Goal: Obtain resource: Obtain resource

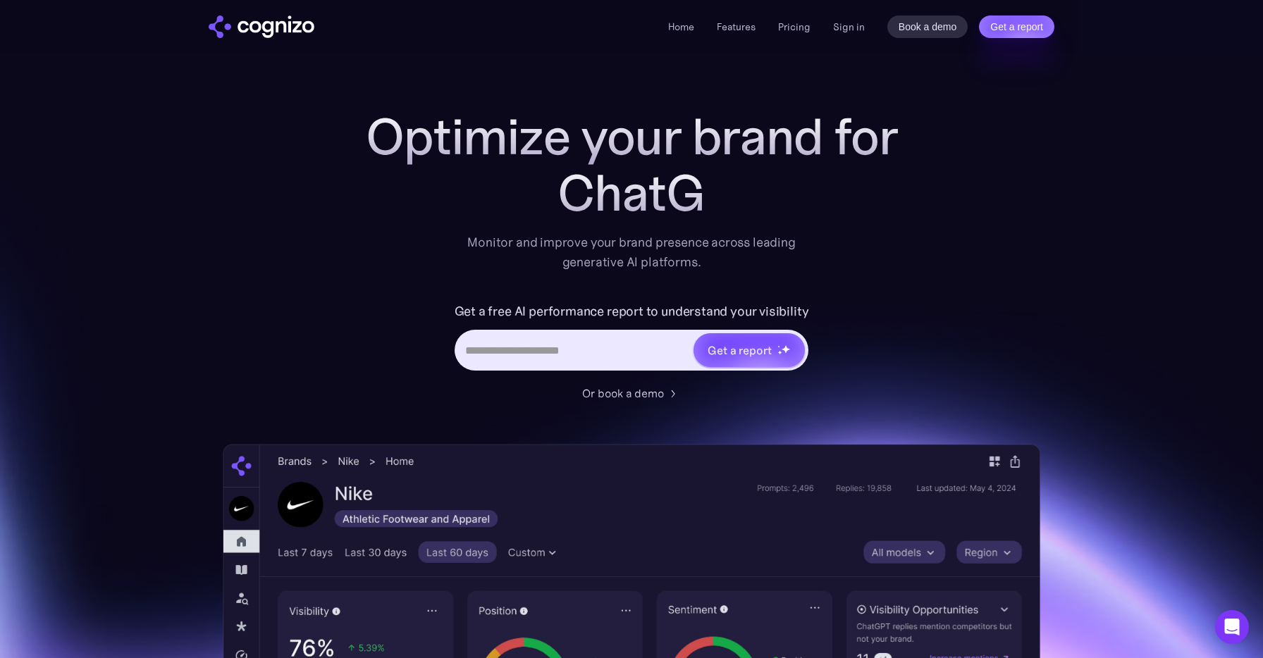
click at [512, 345] on input "Hero URL Input Form" at bounding box center [575, 350] width 236 height 27
type input "**********"
click at [796, 34] on li "Pricing" at bounding box center [794, 26] width 32 height 17
click at [796, 26] on link "Pricing" at bounding box center [794, 26] width 32 height 13
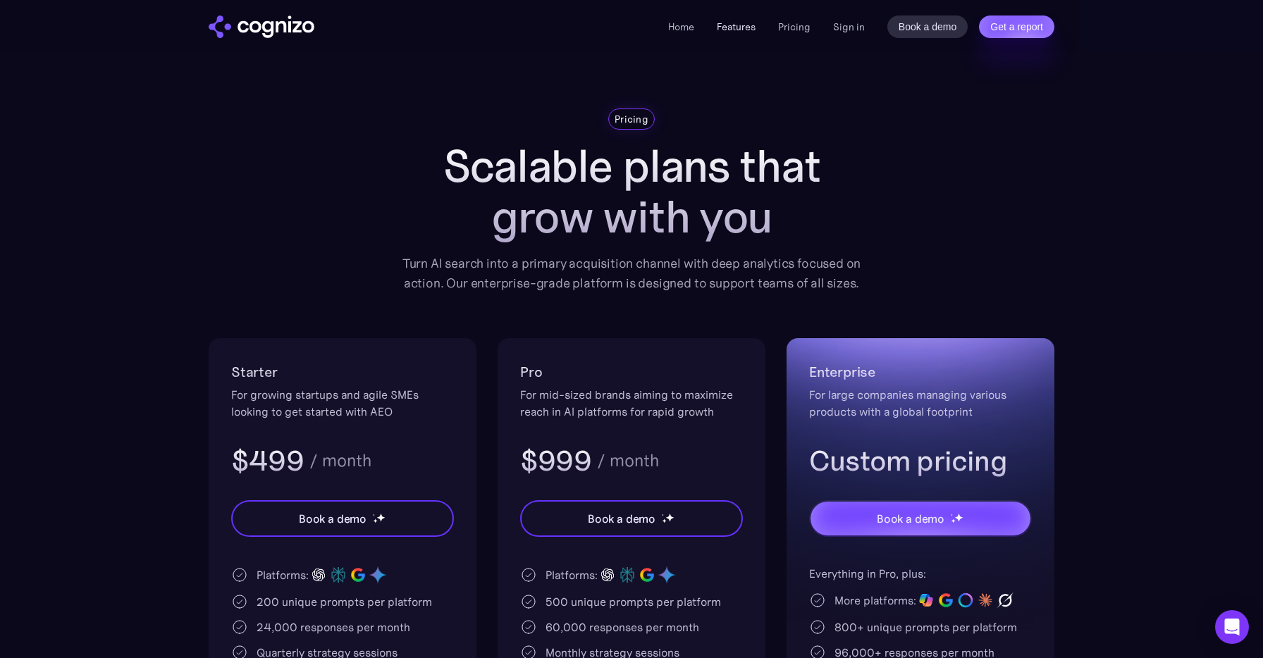
click at [738, 24] on link "Features" at bounding box center [736, 26] width 39 height 13
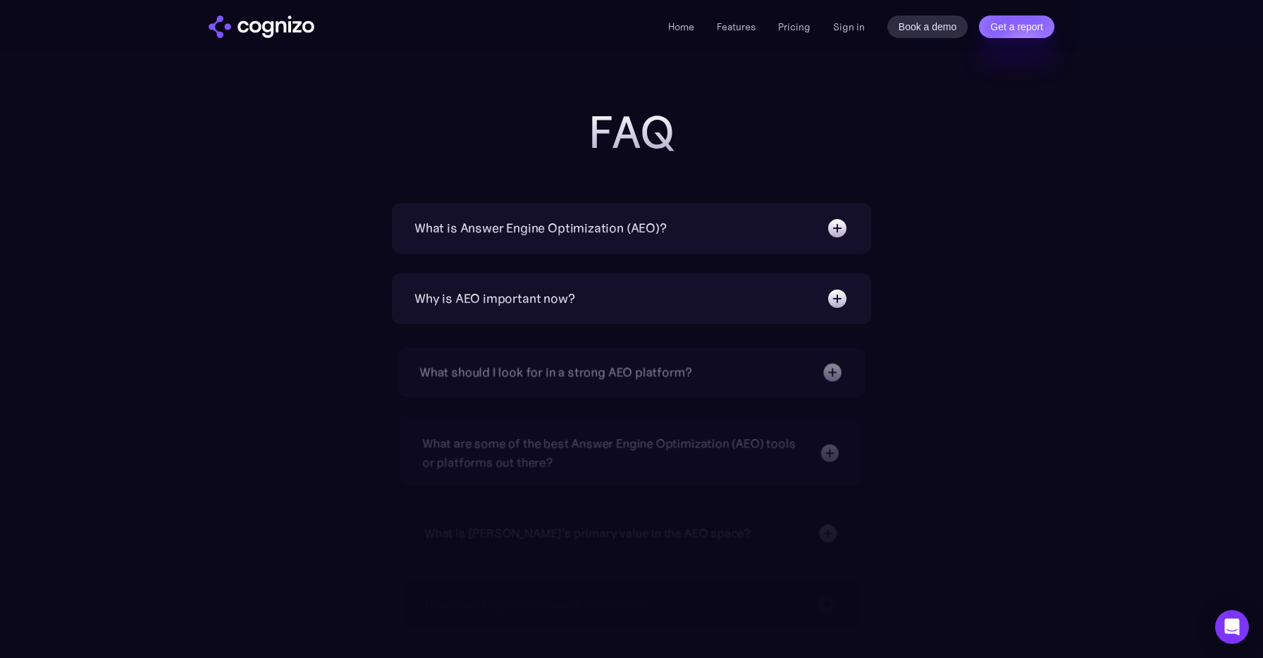
scroll to position [4438, 0]
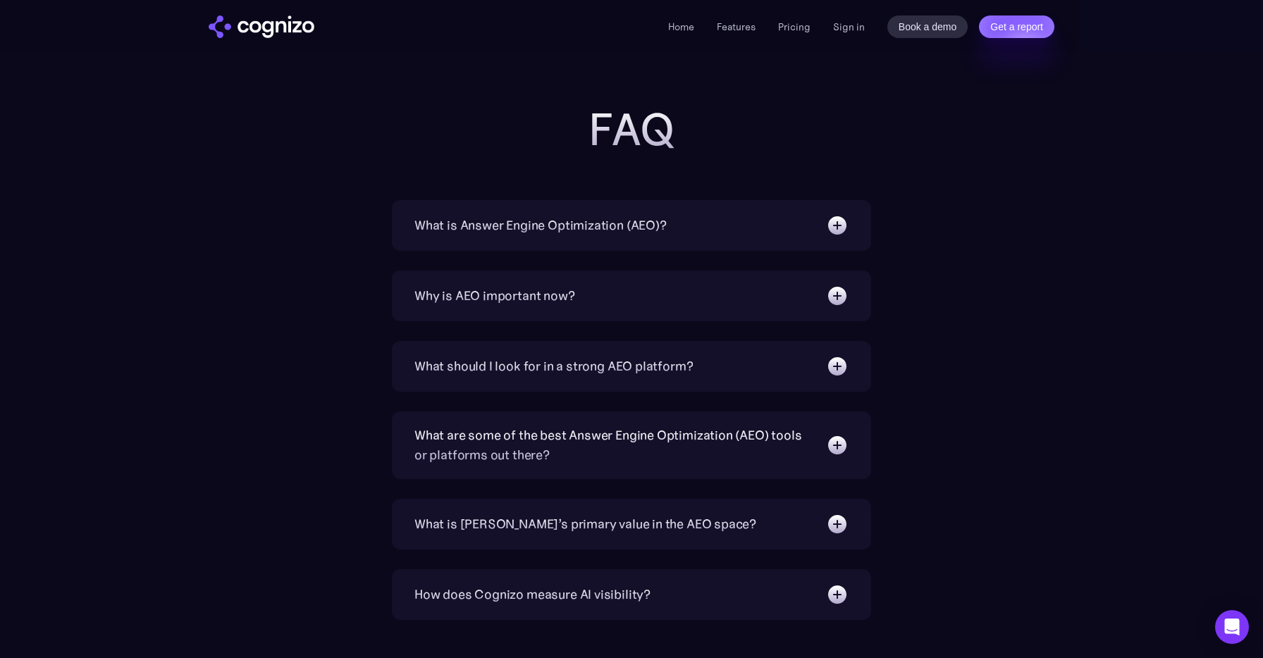
click at [726, 228] on div "What is Answer Engine Optimization (AEO)?" at bounding box center [631, 225] width 434 height 23
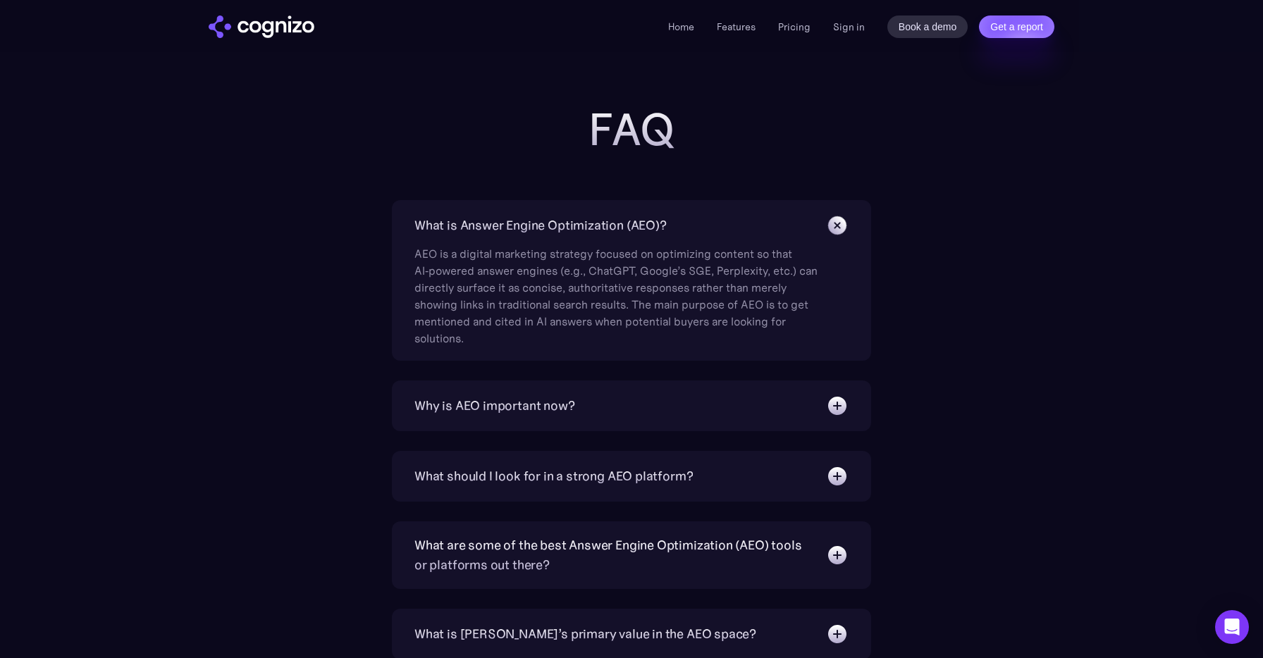
click at [607, 415] on div "Why is AEO important now?" at bounding box center [631, 406] width 434 height 23
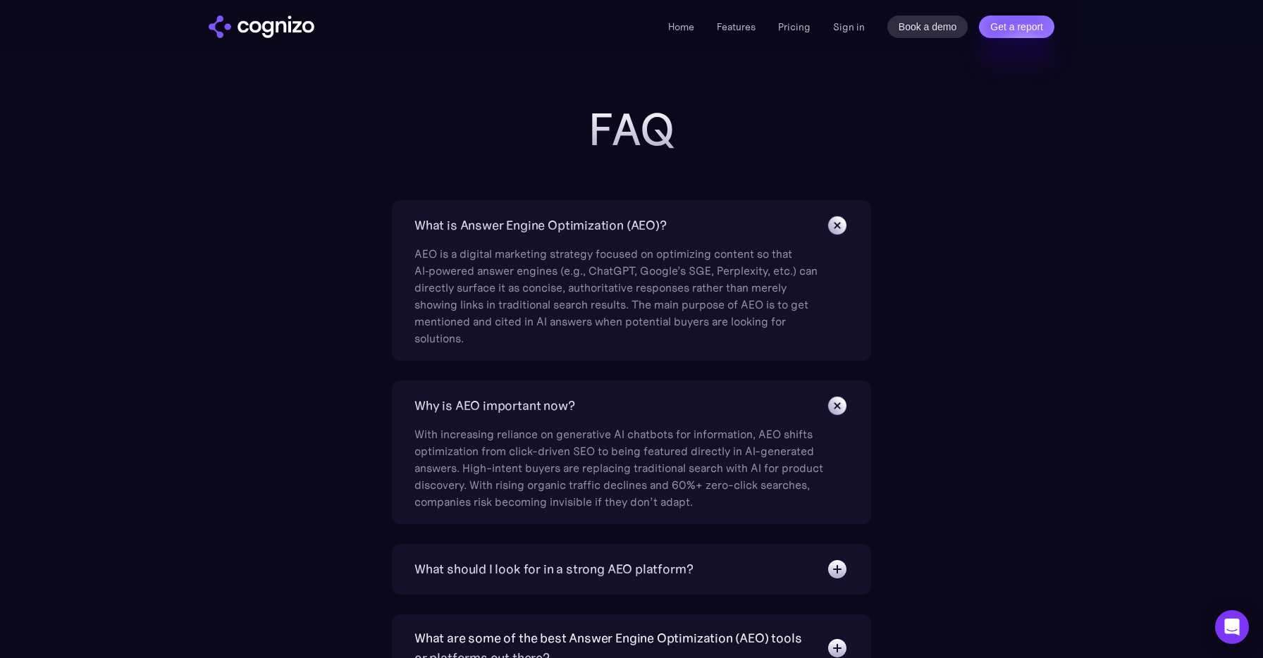
click at [607, 415] on div "Why is AEO important now?" at bounding box center [631, 406] width 434 height 23
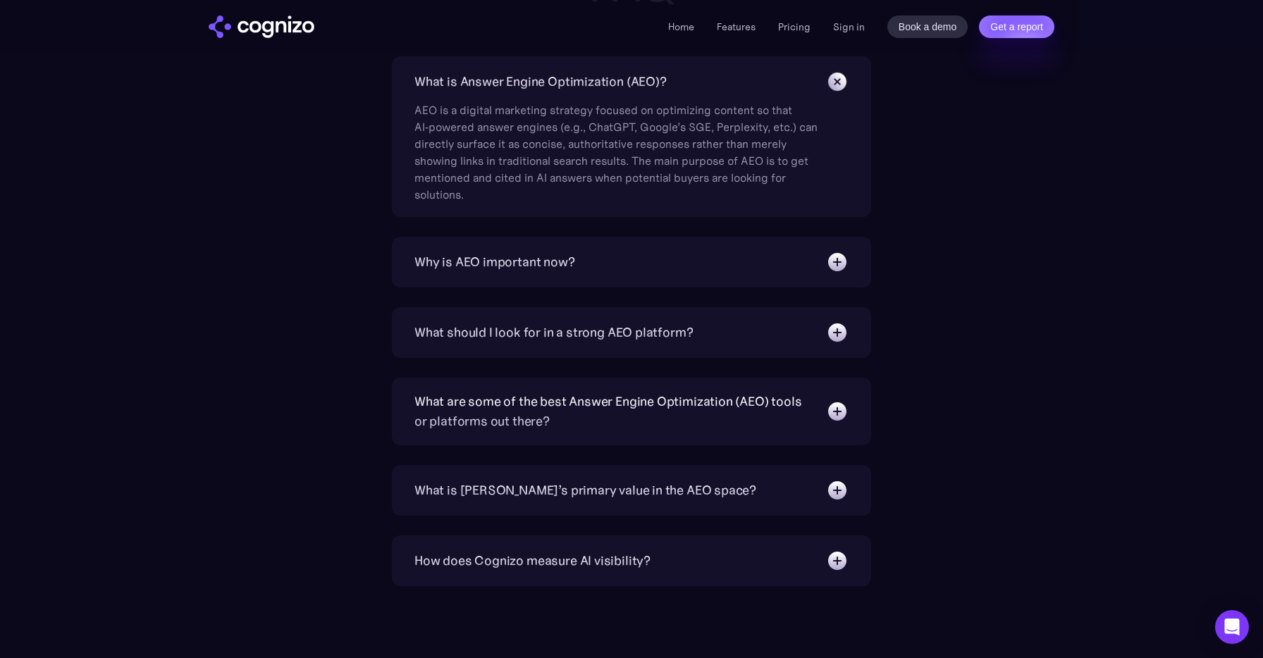
scroll to position [4601, 0]
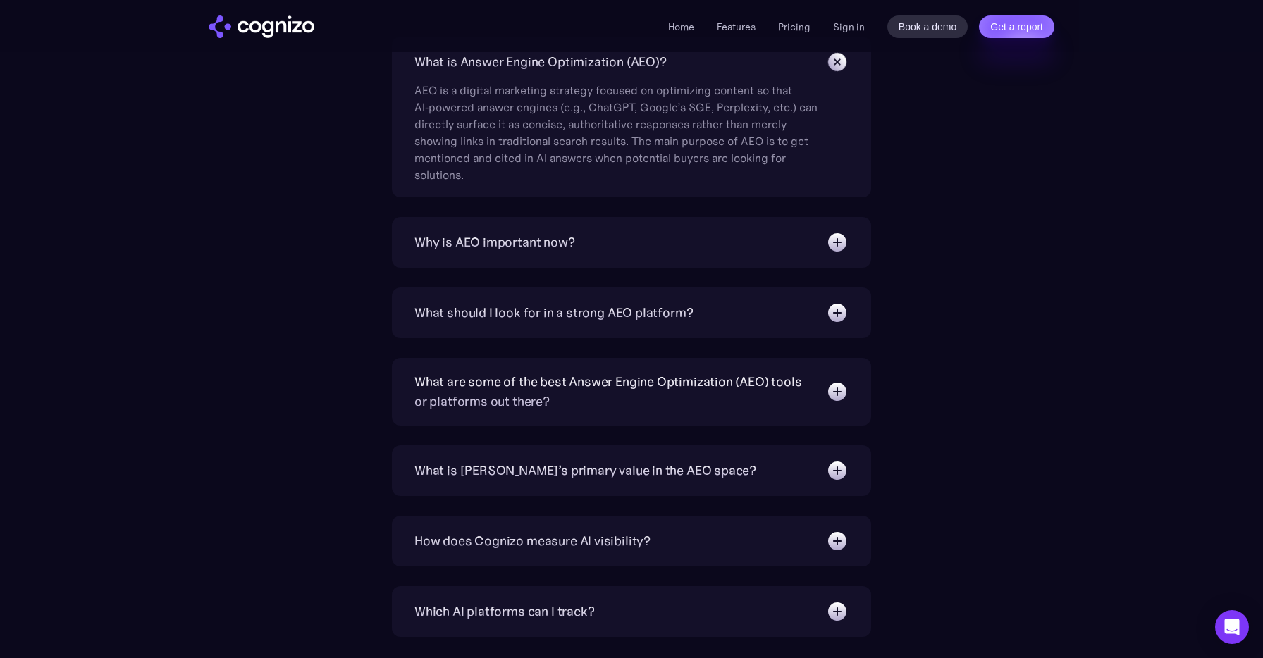
click at [576, 314] on div "What should I look for in a strong AEO platform?" at bounding box center [553, 313] width 278 height 20
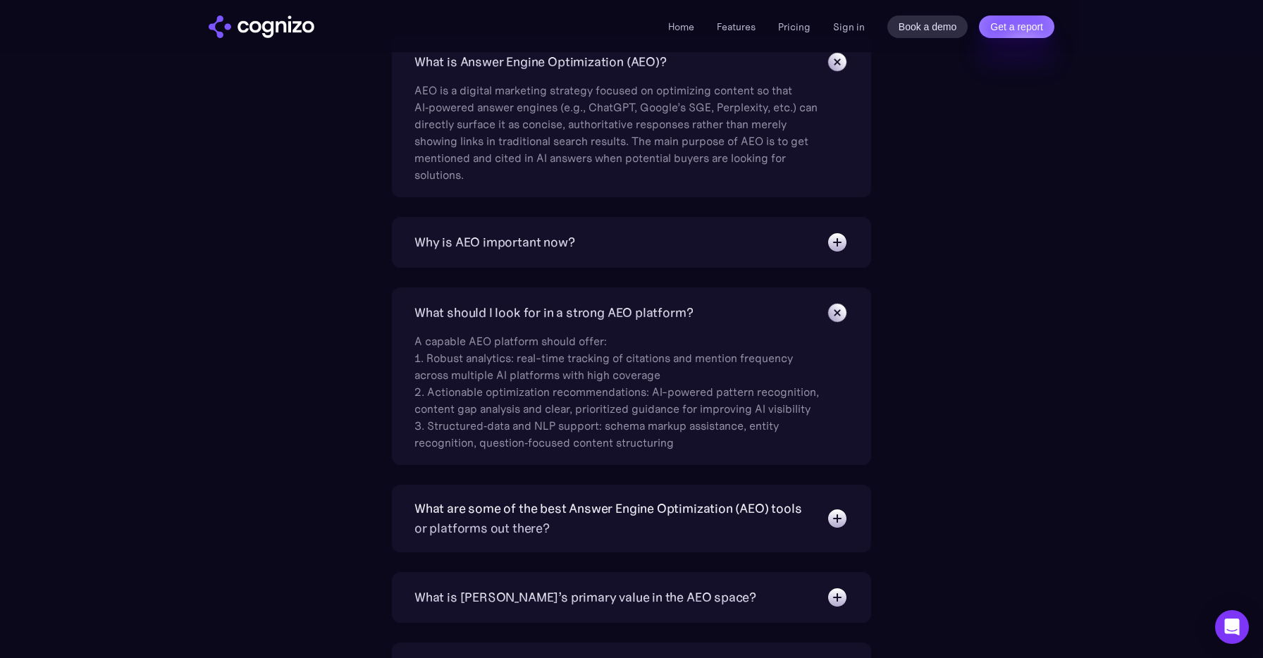
click at [576, 314] on div "What should I look for in a strong AEO platform?" at bounding box center [553, 313] width 278 height 20
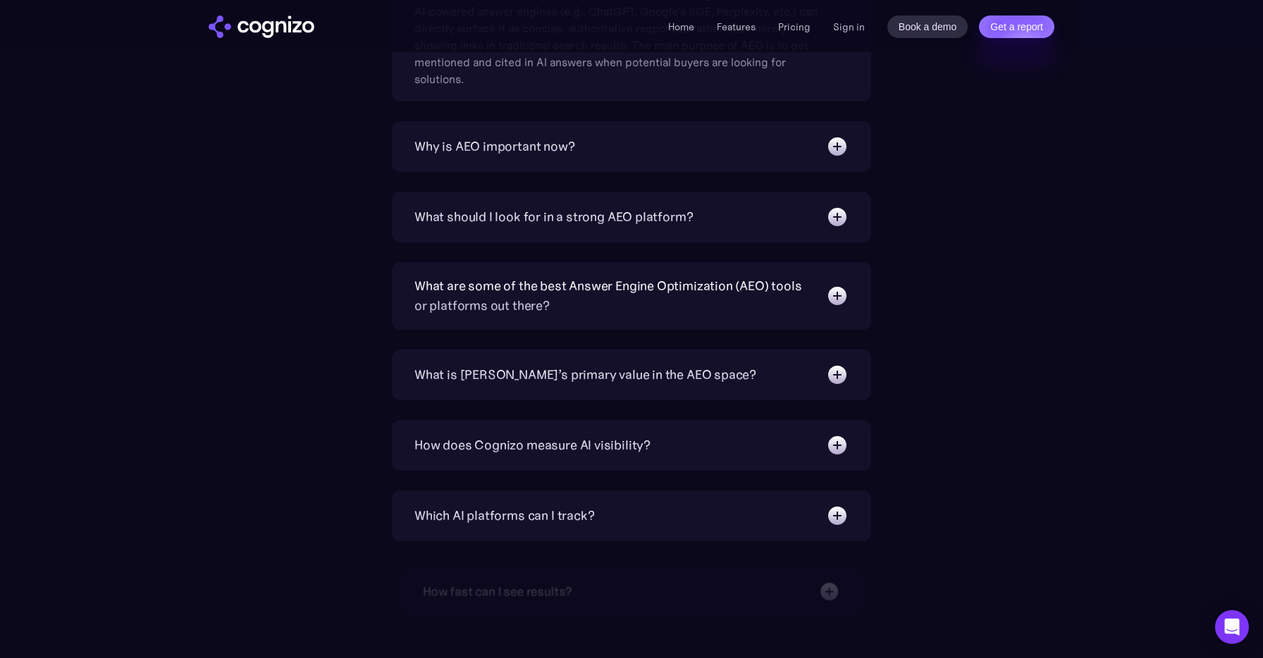
scroll to position [4706, 0]
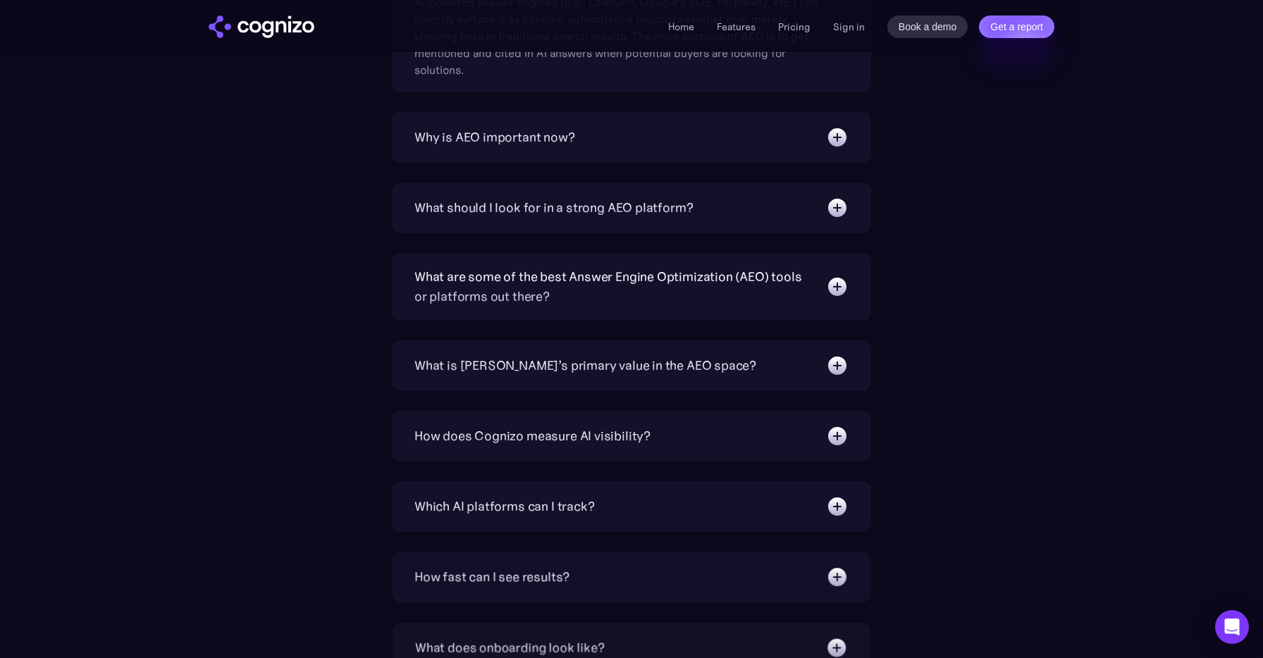
click at [574, 369] on div "What is [PERSON_NAME]’s primary value in the AEO space?" at bounding box center [585, 366] width 342 height 20
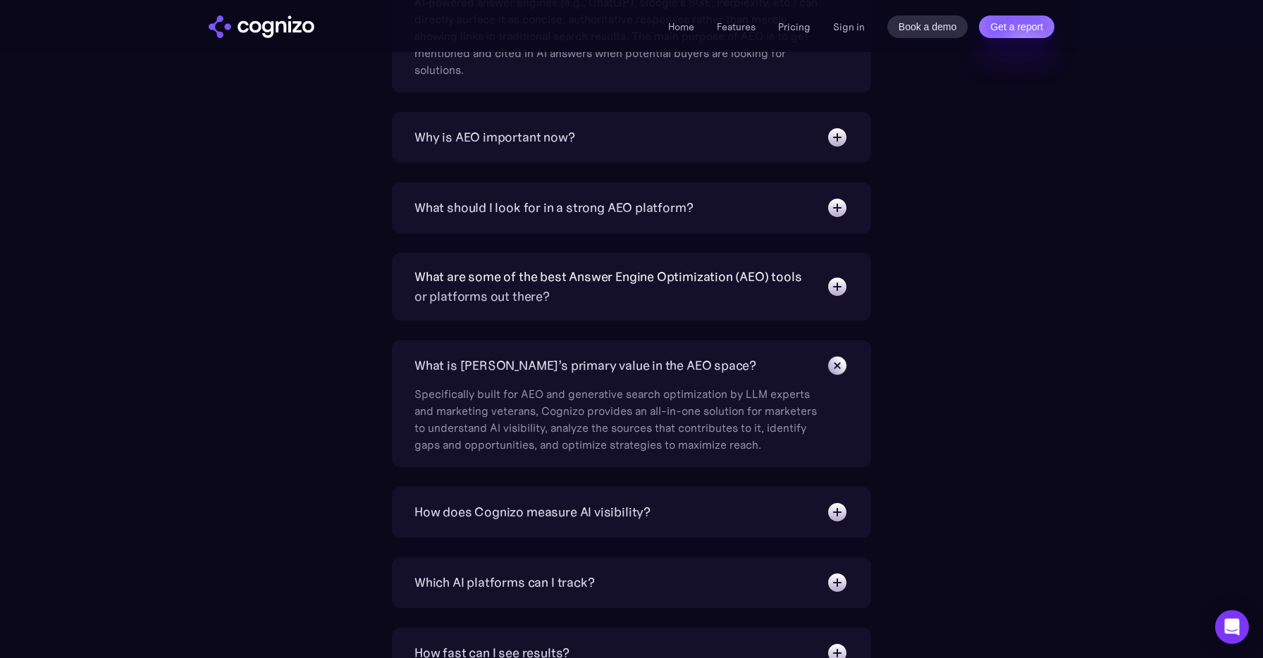
click at [574, 369] on div "What is [PERSON_NAME]’s primary value in the AEO space?" at bounding box center [585, 366] width 342 height 20
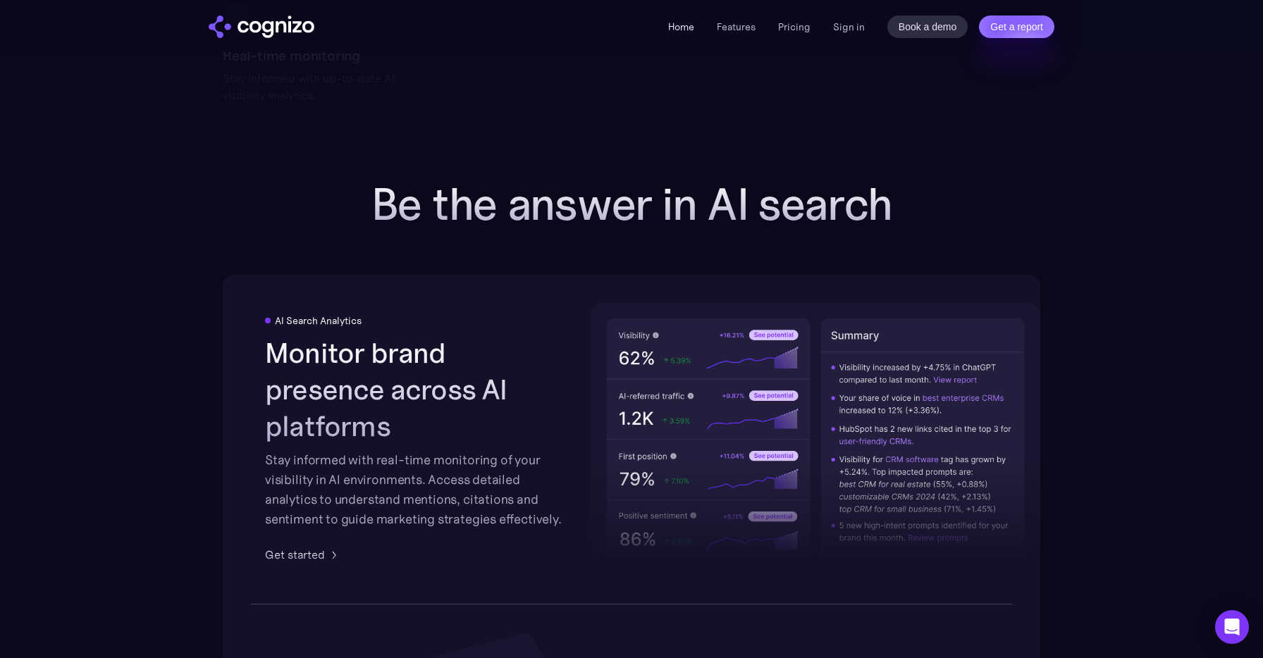
scroll to position [1961, 0]
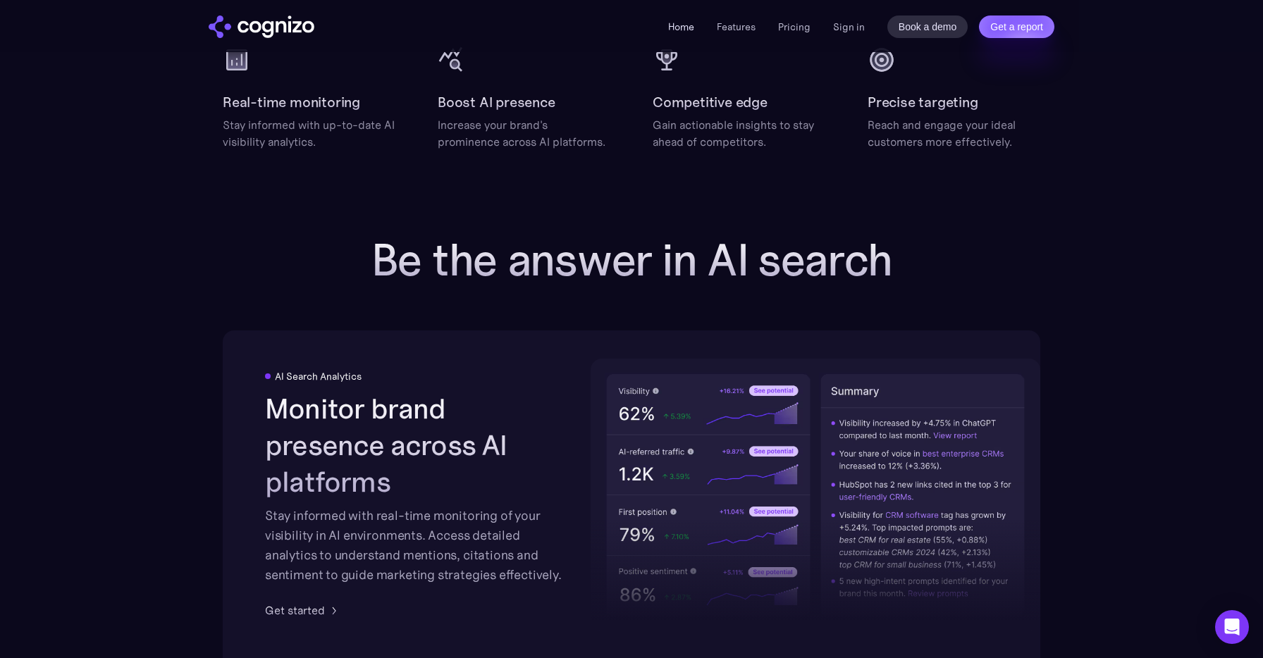
click at [681, 25] on link "Home" at bounding box center [681, 26] width 26 height 13
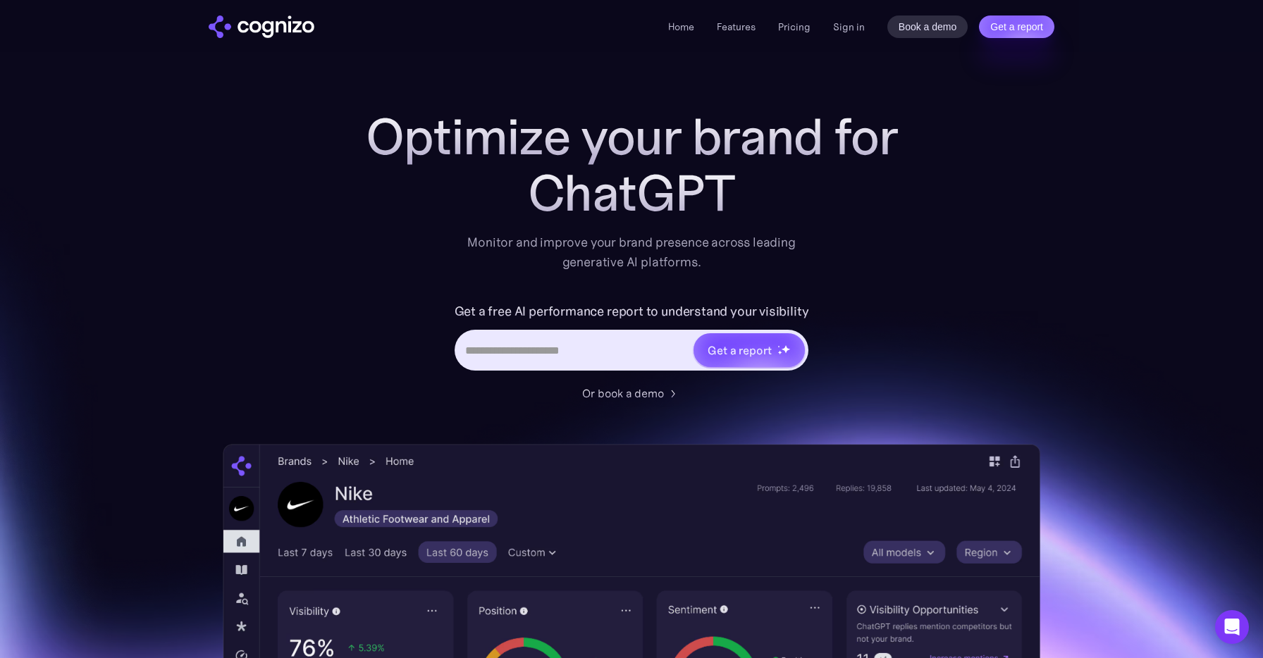
click at [524, 352] on input "Hero URL Input Form" at bounding box center [575, 350] width 236 height 27
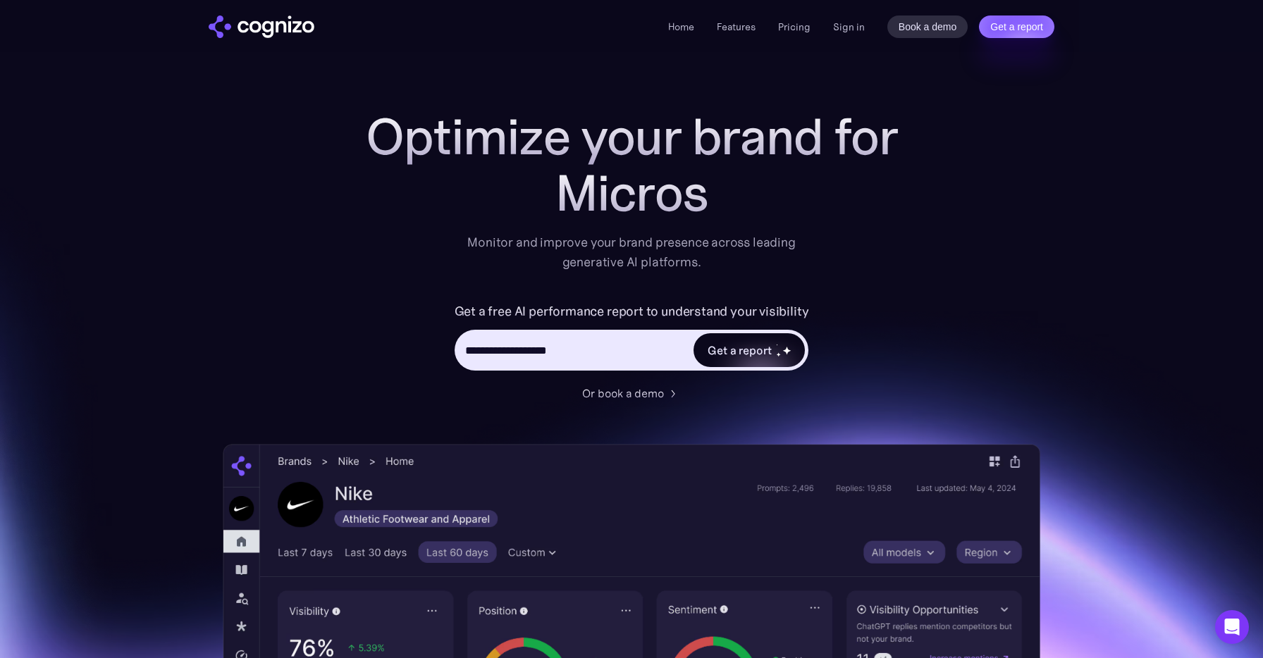
type input "**********"
click at [754, 354] on div "Get a report" at bounding box center [739, 350] width 63 height 17
type input "**********"
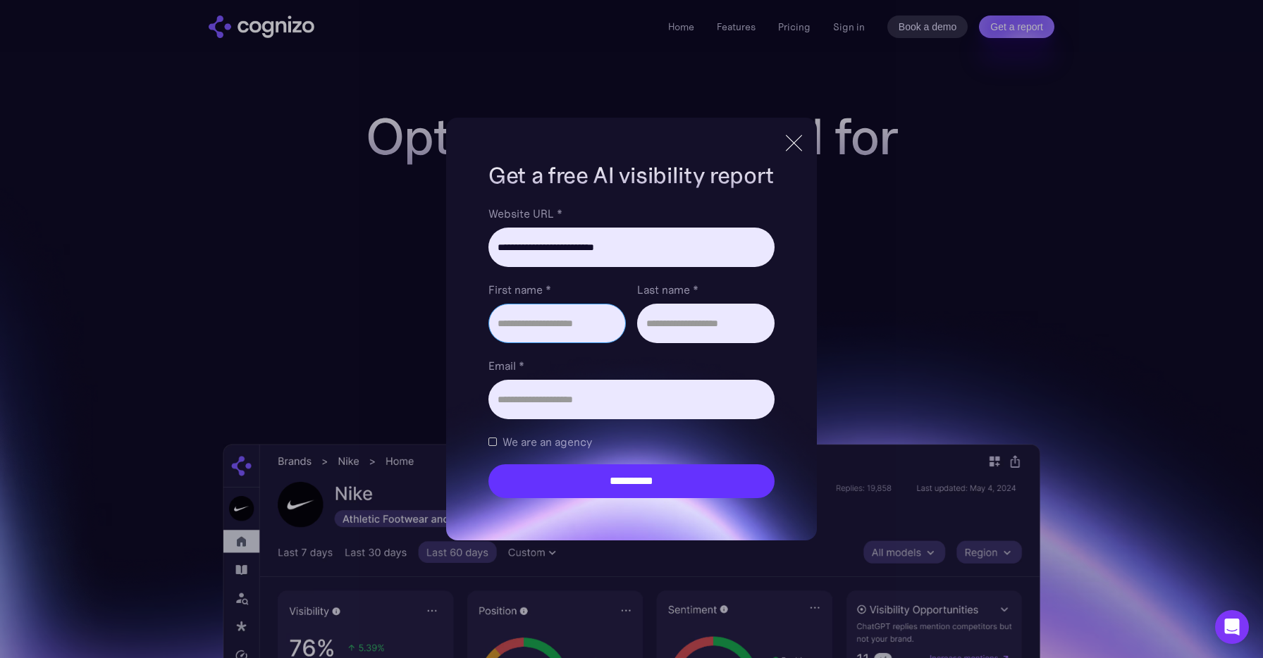
click at [546, 317] on input "First name *" at bounding box center [556, 323] width 137 height 39
type input "*****"
type input "**********"
click at [796, 378] on div "**********" at bounding box center [631, 329] width 371 height 423
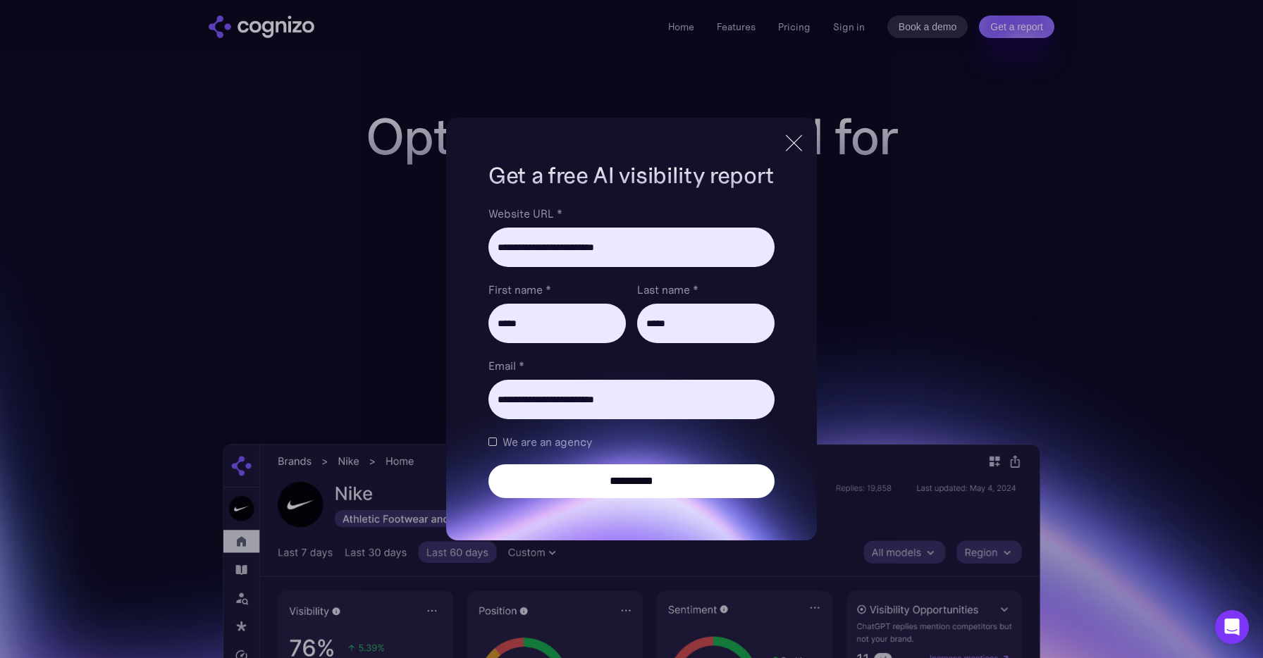
click at [635, 485] on input "**********" at bounding box center [631, 481] width 286 height 34
type input "**********"
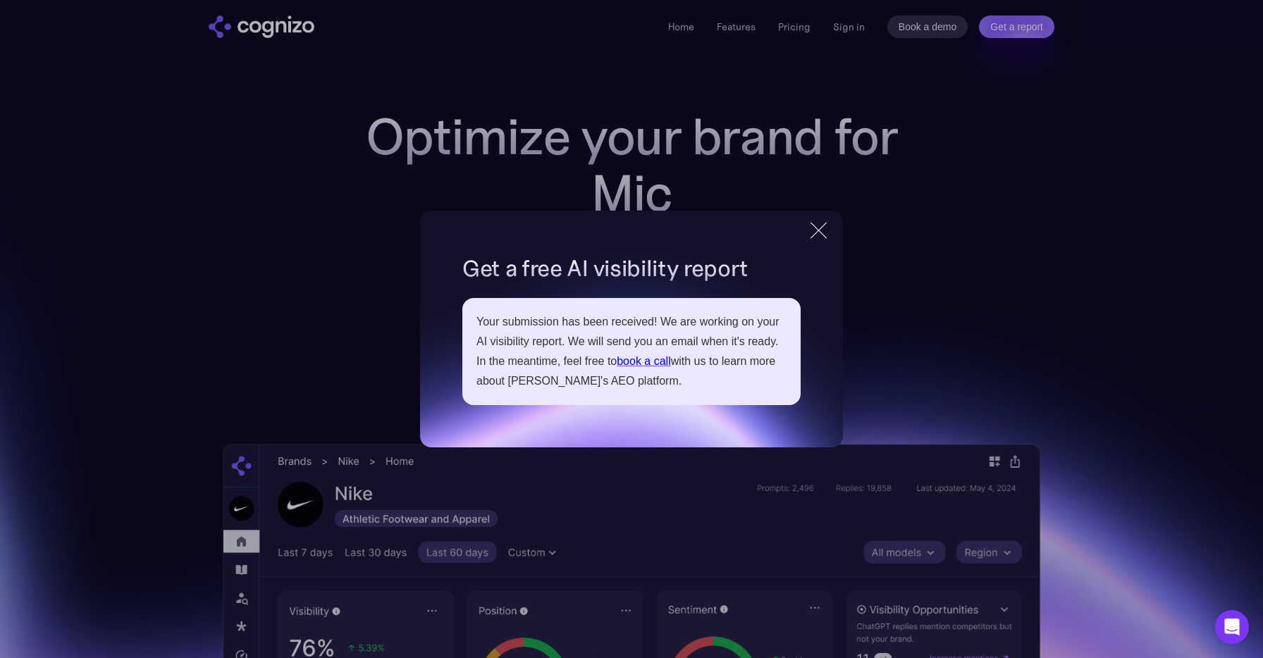
click at [820, 231] on div at bounding box center [818, 230] width 16 height 16
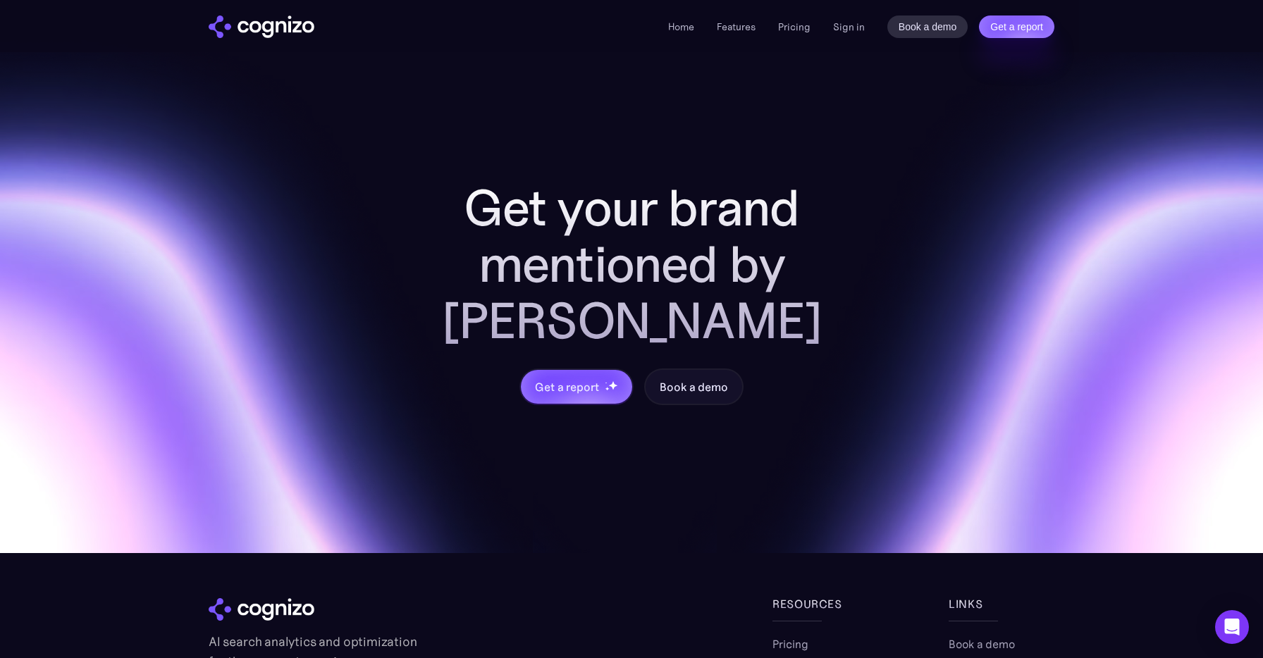
scroll to position [5124, 0]
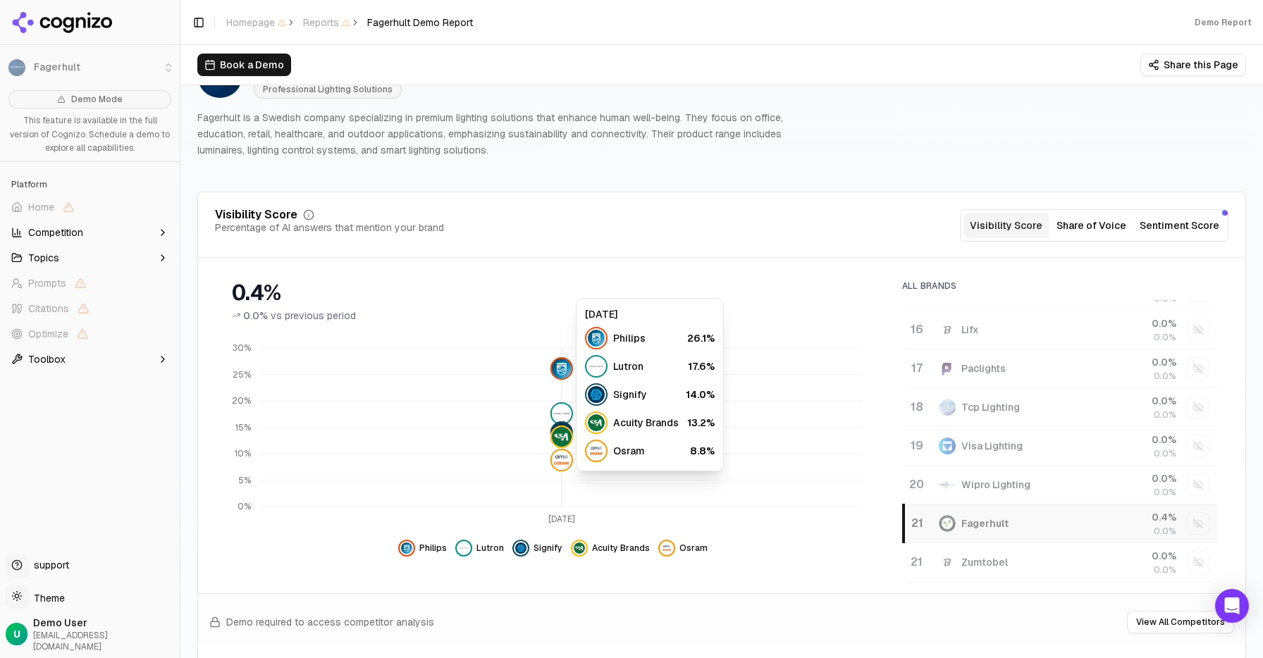
scroll to position [78, 0]
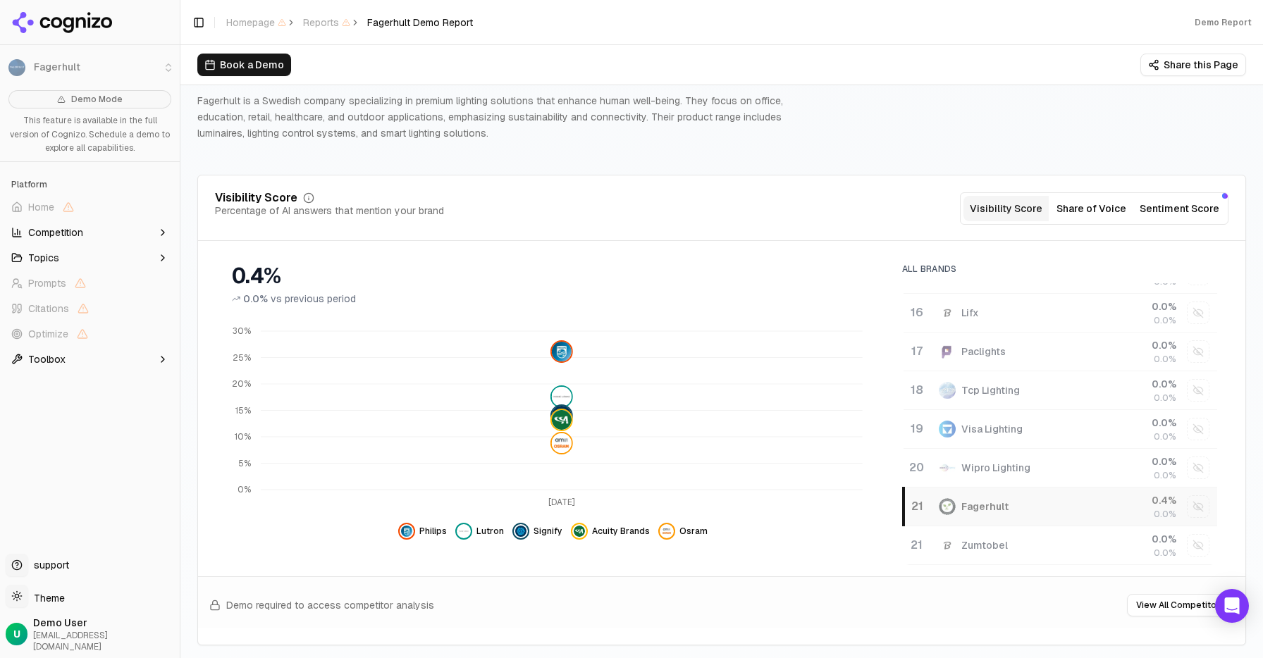
click at [1103, 209] on button "Share of Voice" at bounding box center [1091, 208] width 85 height 25
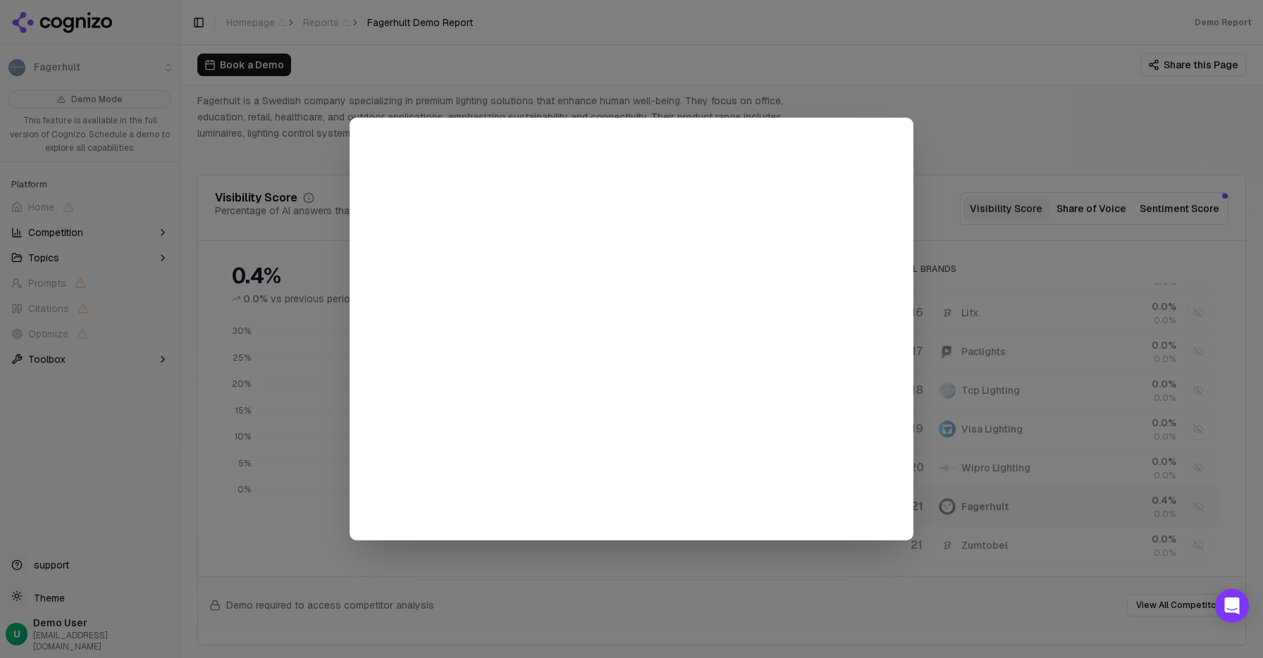
click at [979, 158] on div at bounding box center [631, 329] width 1263 height 658
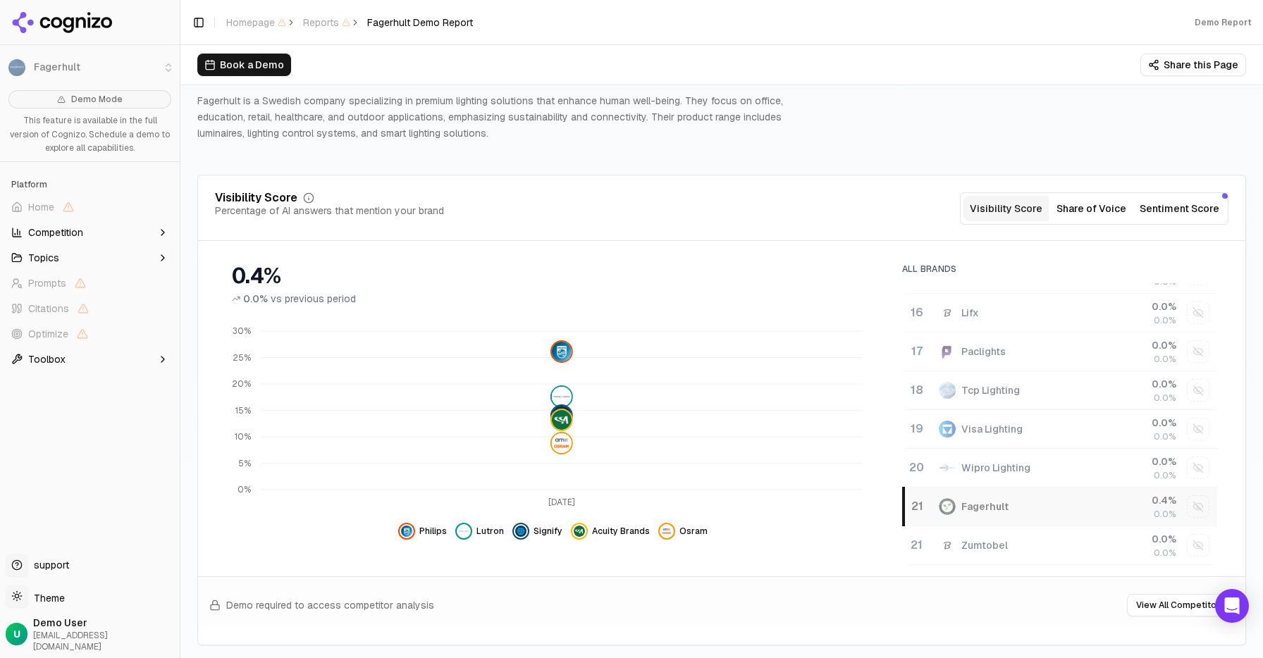
click at [1183, 211] on button "Sentiment Score" at bounding box center [1179, 208] width 91 height 25
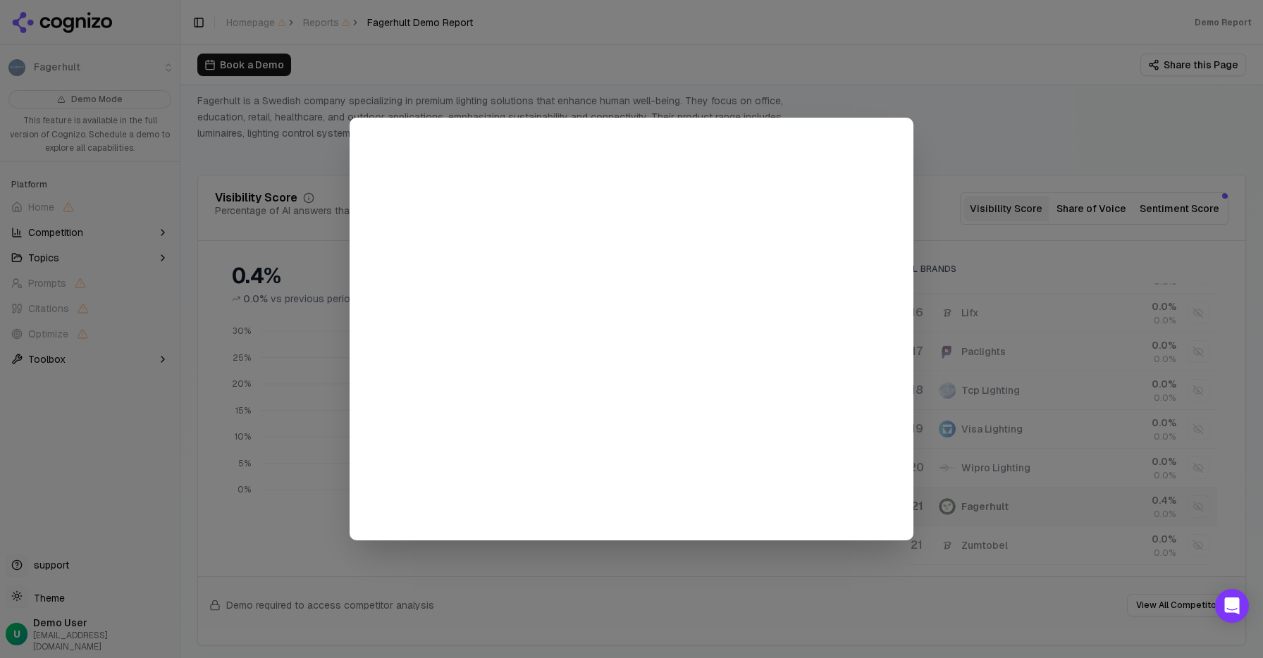
click at [1008, 137] on div at bounding box center [631, 329] width 1263 height 658
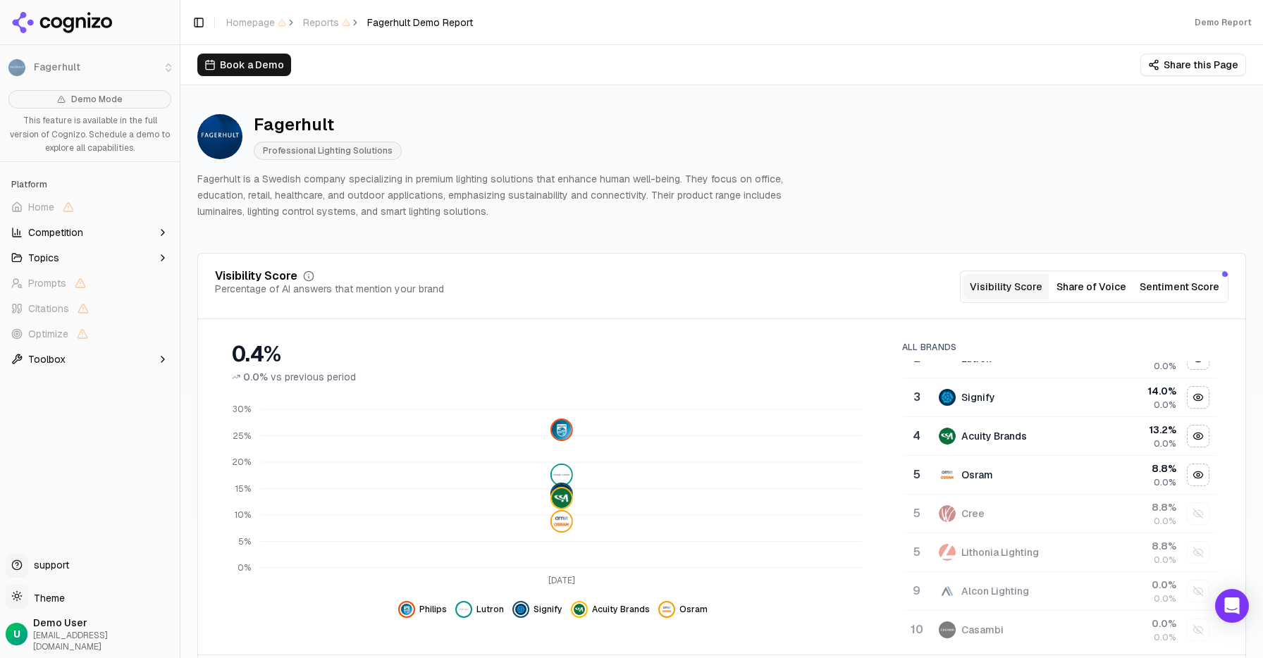
scroll to position [0, 0]
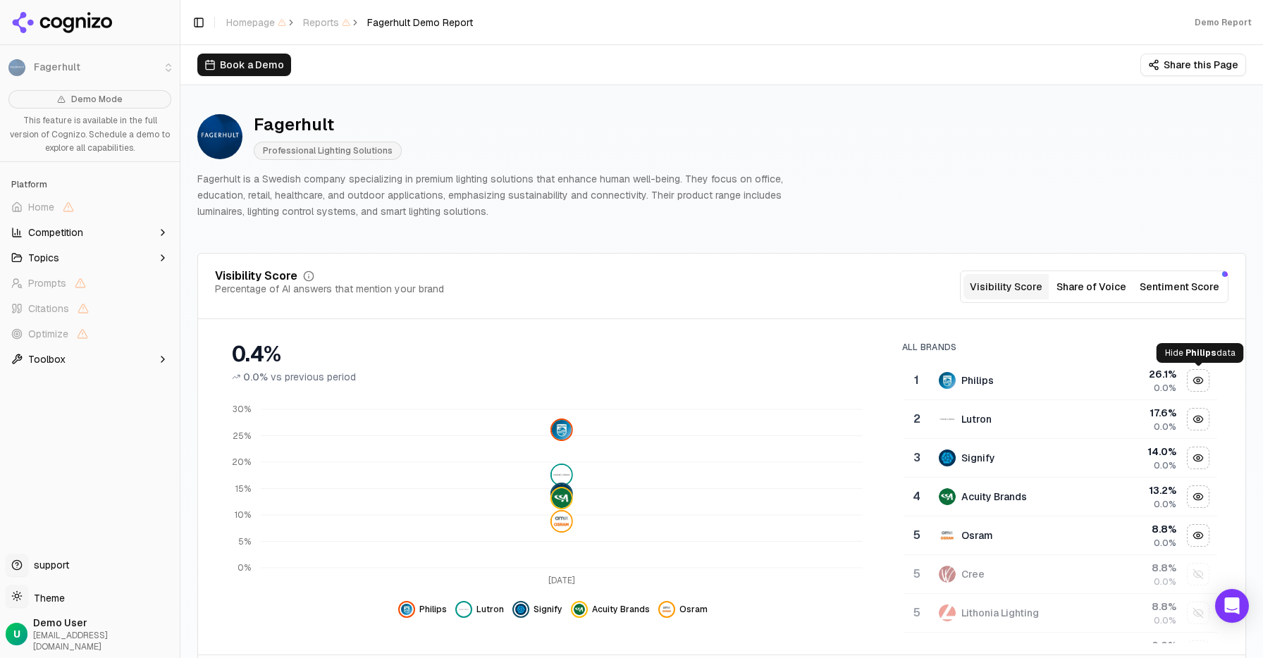
click at [1196, 385] on div "Hide philips data" at bounding box center [1197, 380] width 21 height 21
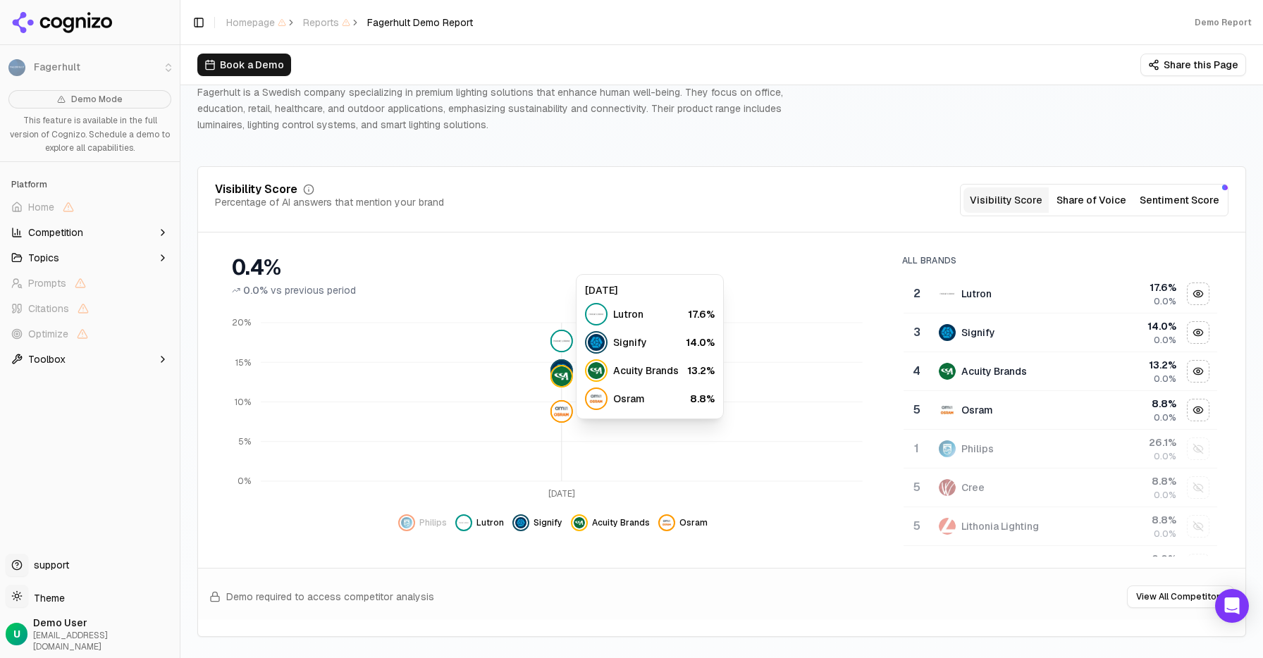
scroll to position [92, 0]
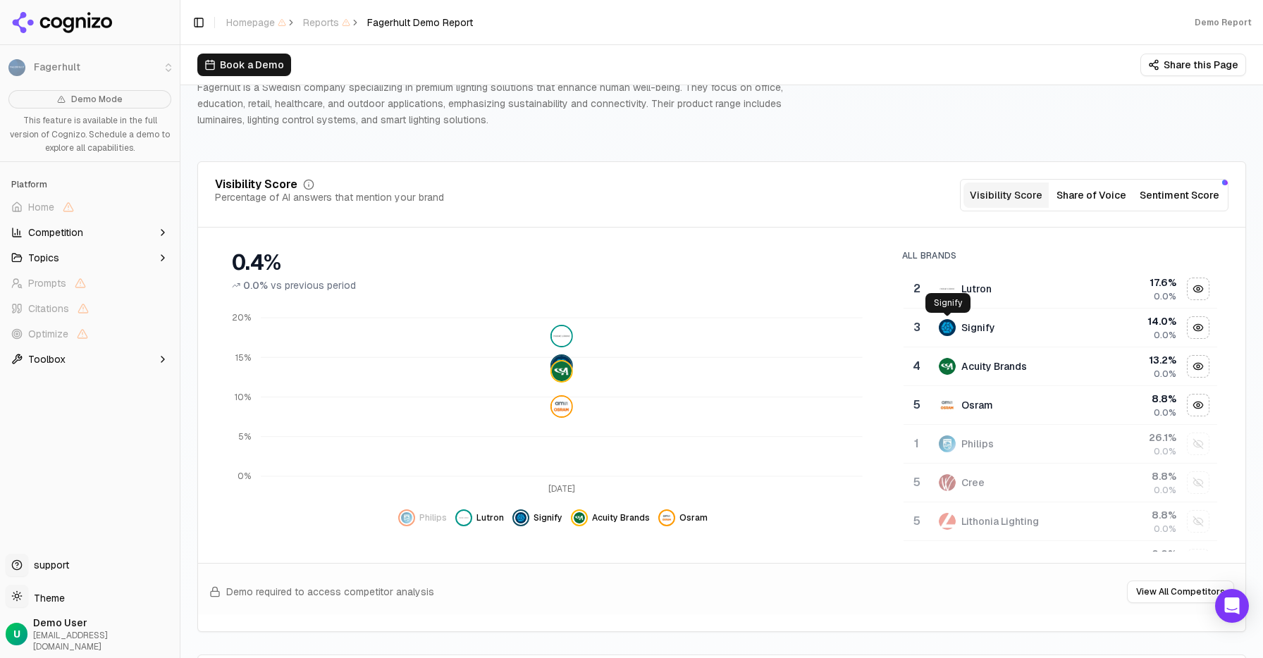
click at [944, 329] on img "Data table" at bounding box center [947, 327] width 17 height 17
click at [947, 330] on img "Data table" at bounding box center [947, 327] width 17 height 17
click at [949, 329] on img "Data table" at bounding box center [947, 327] width 17 height 17
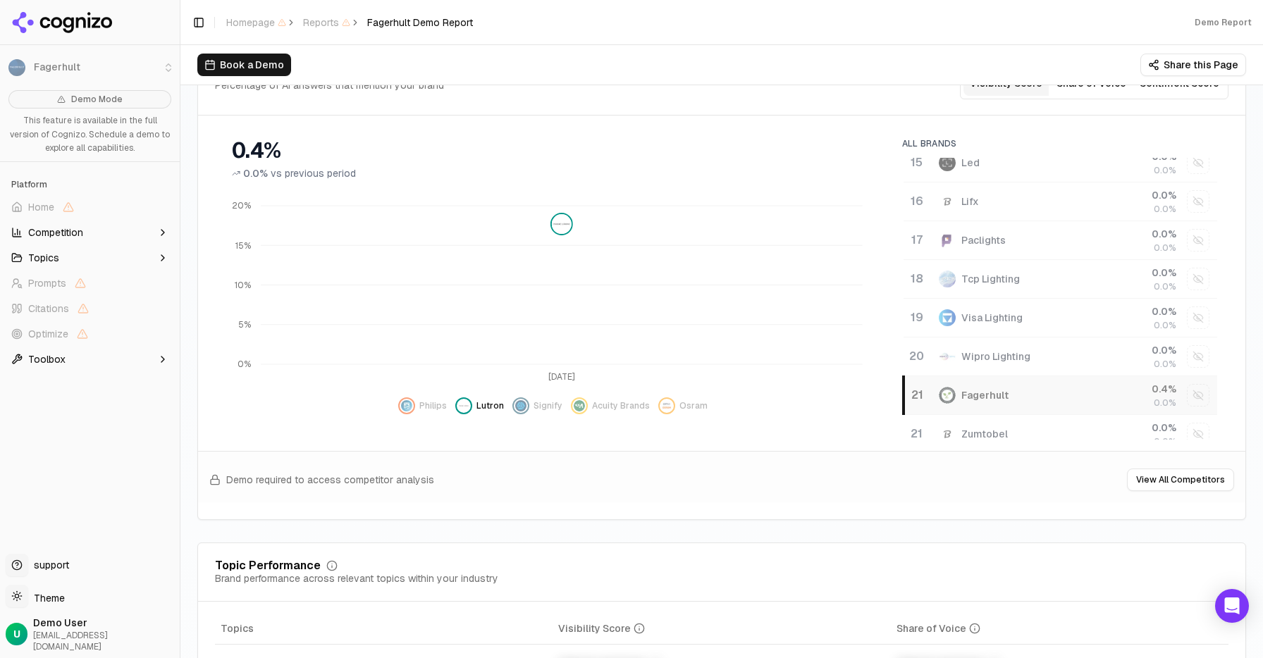
scroll to position [532, 0]
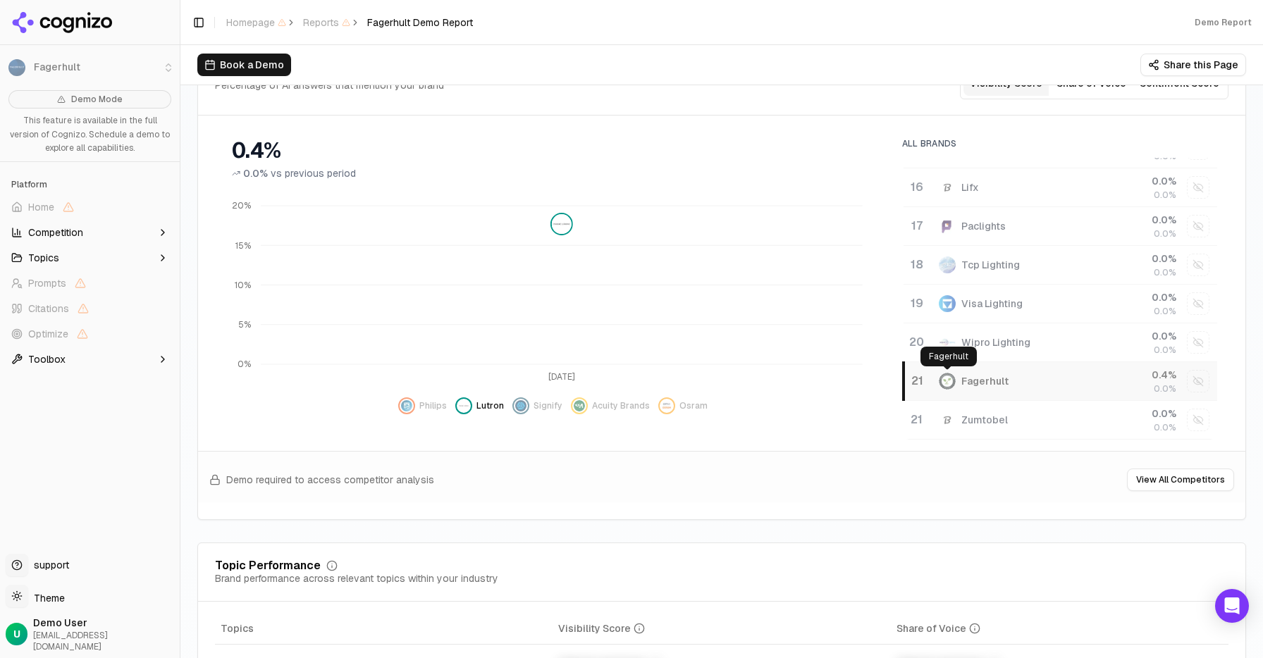
click at [948, 381] on img "Data table" at bounding box center [947, 381] width 17 height 17
click at [920, 419] on div "21" at bounding box center [917, 420] width 16 height 17
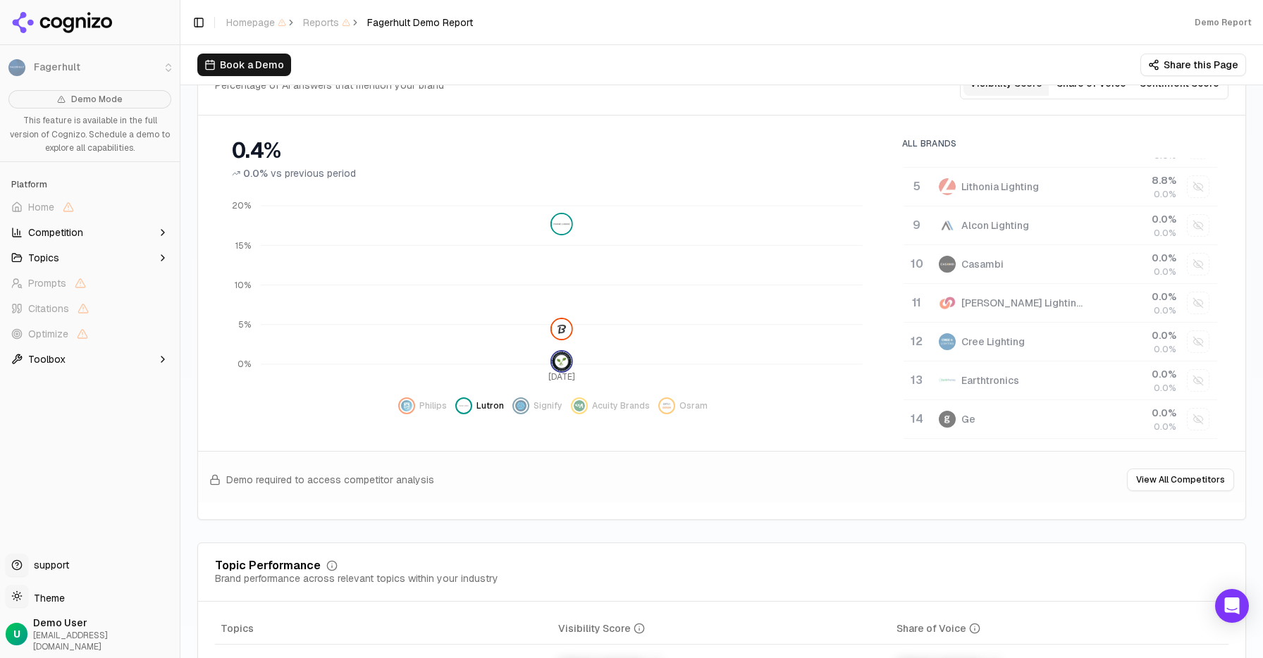
scroll to position [271, 0]
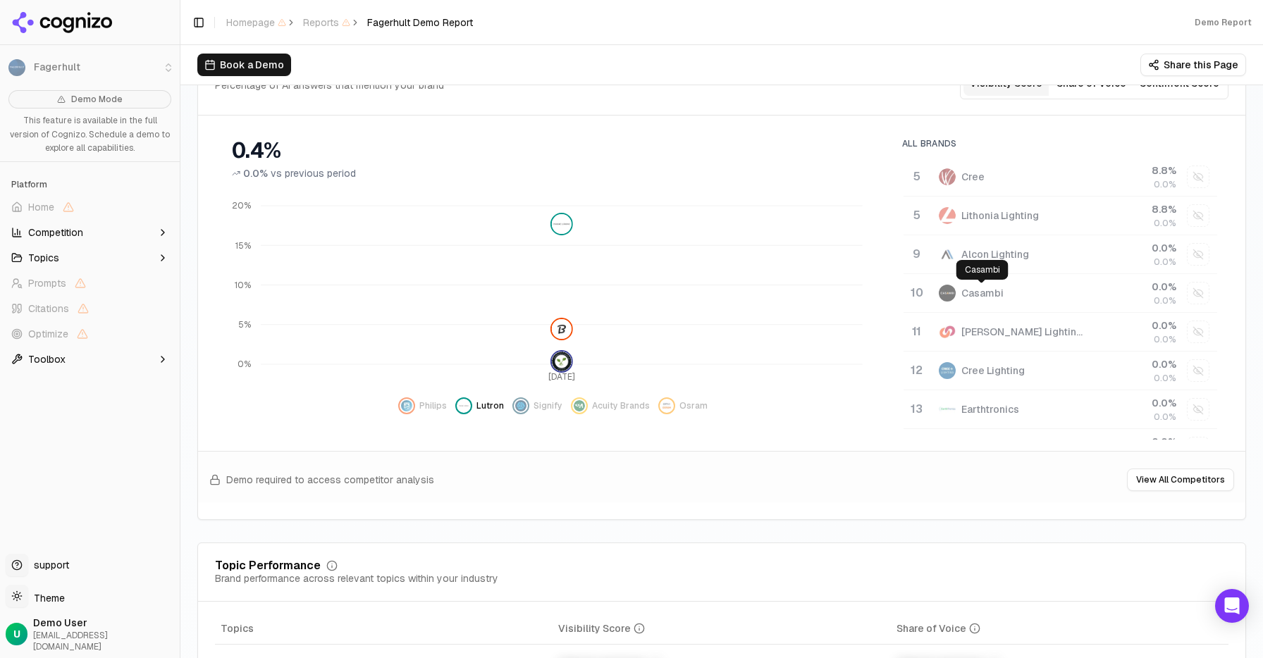
click at [981, 290] on div "Casambi" at bounding box center [982, 293] width 42 height 14
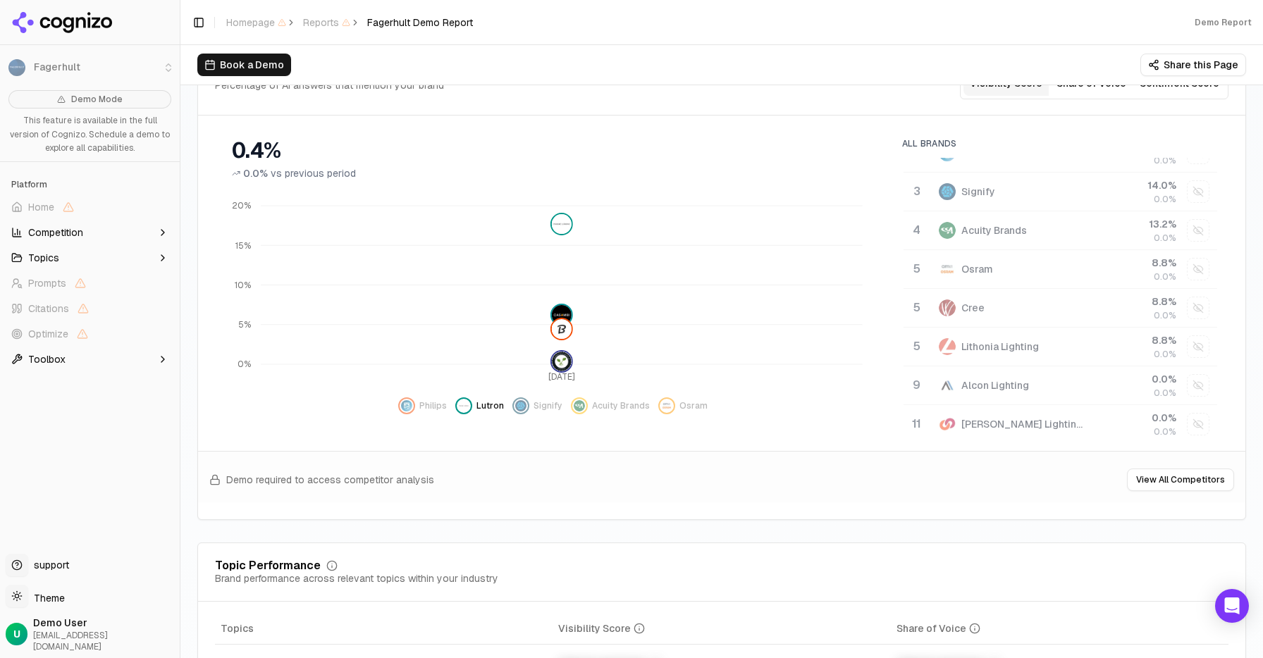
scroll to position [178, 0]
click at [984, 267] on div "Osram" at bounding box center [977, 271] width 32 height 14
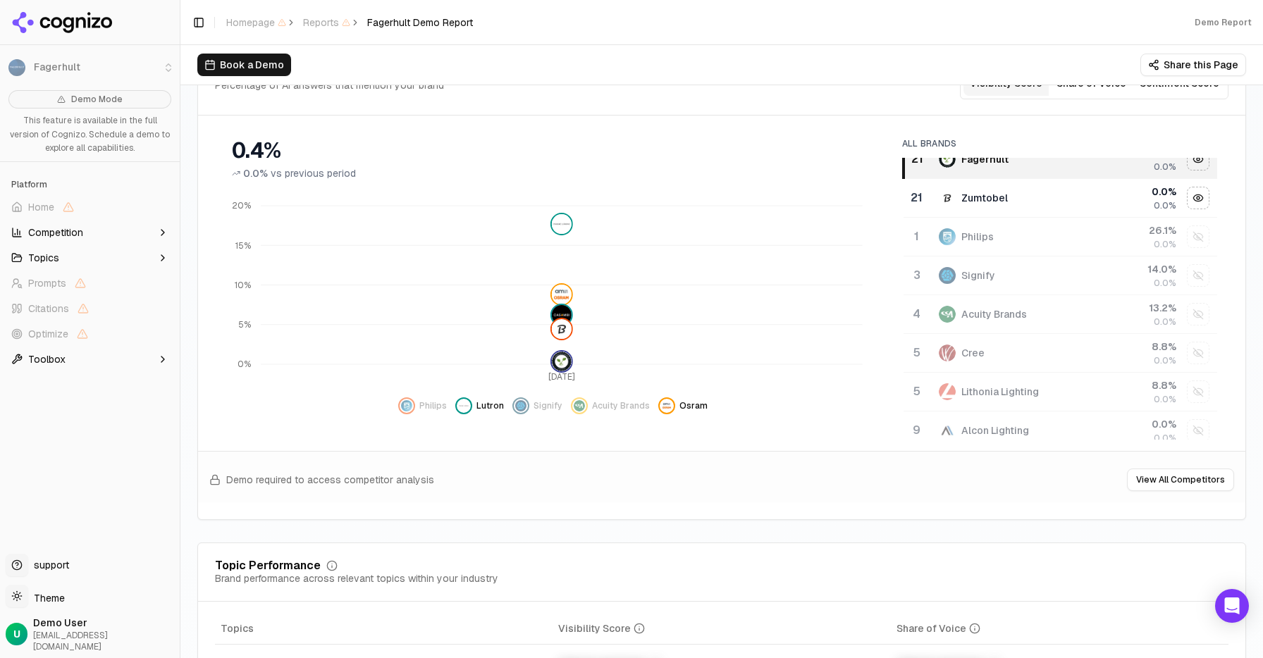
scroll to position [130, 0]
click at [981, 277] on div "Signify" at bounding box center [978, 279] width 34 height 14
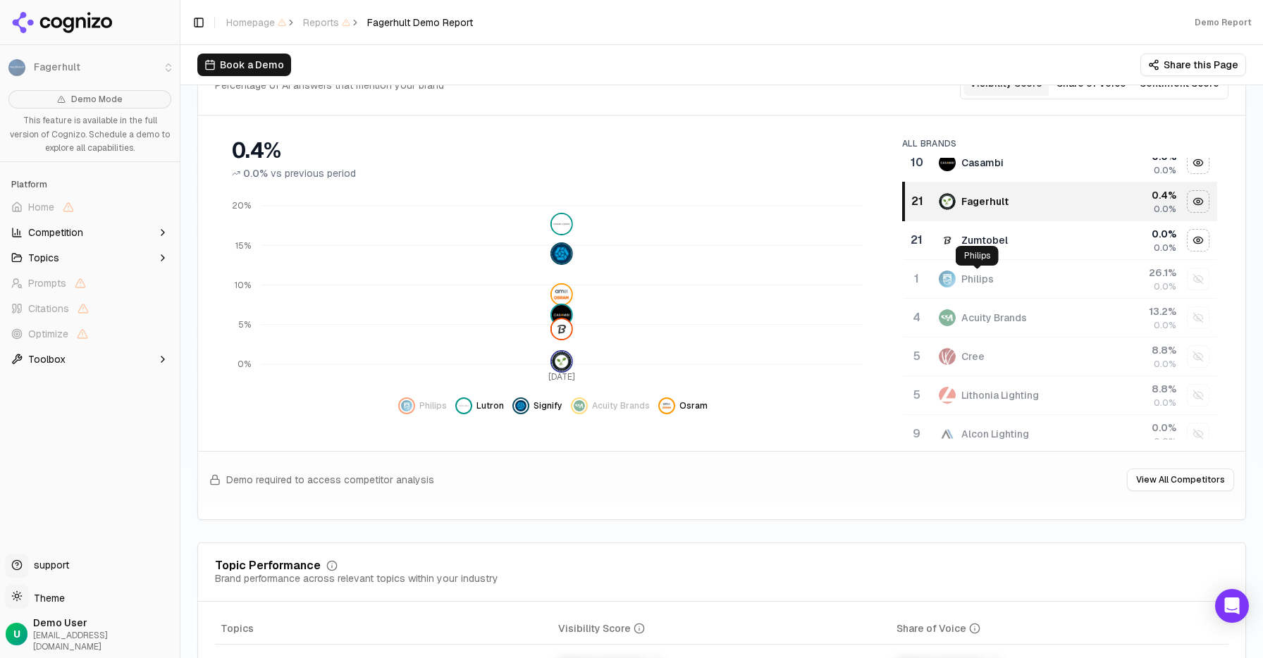
click at [989, 278] on div "Philips" at bounding box center [977, 279] width 32 height 14
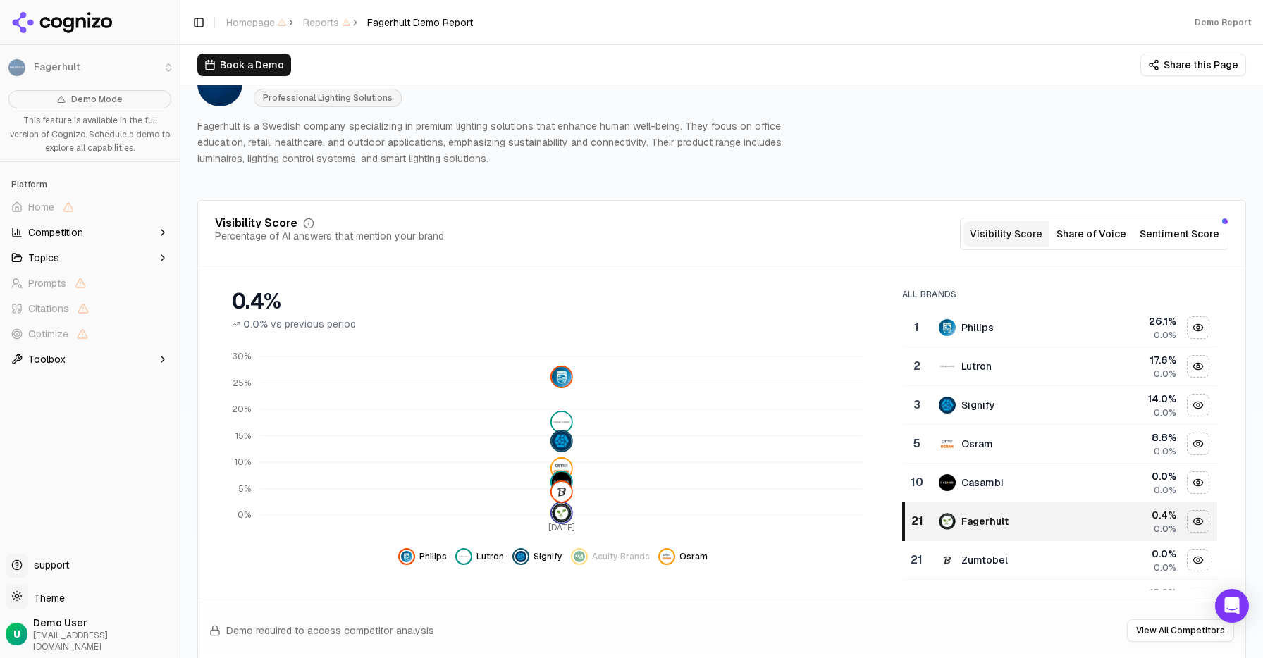
scroll to position [66, 0]
